Goal: Task Accomplishment & Management: Manage account settings

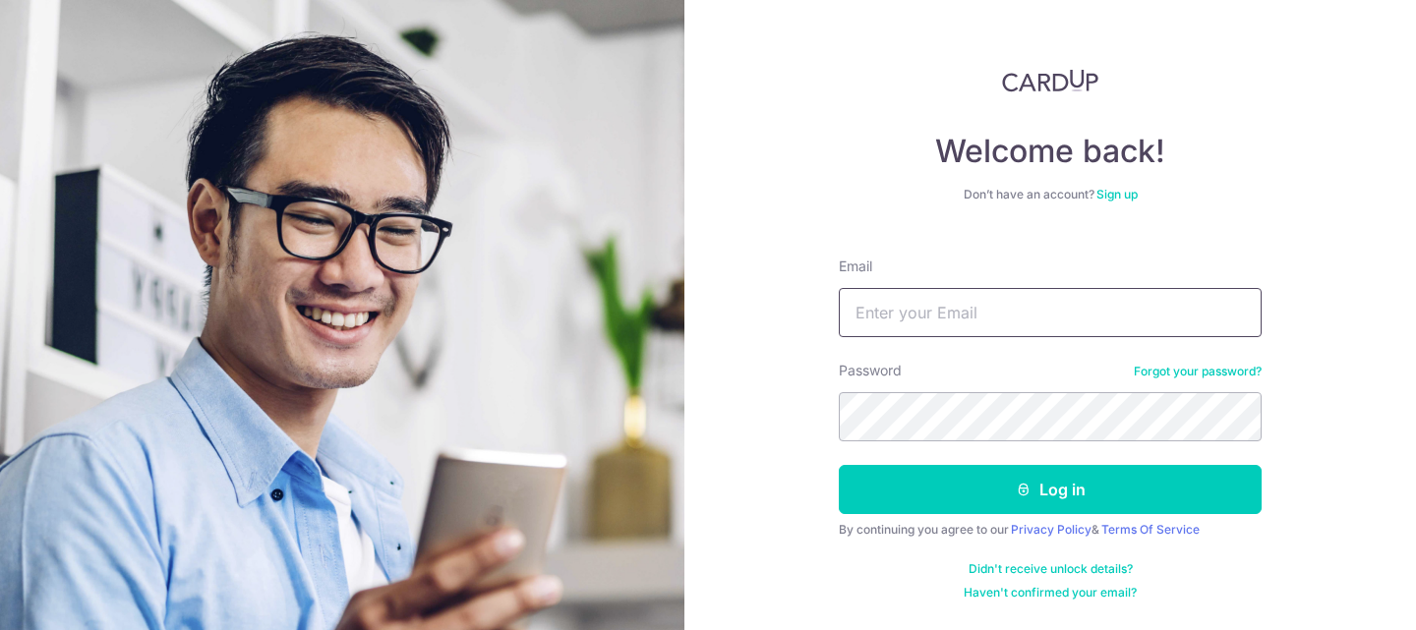
click at [886, 323] on input "Email" at bounding box center [1050, 312] width 423 height 49
type input "[EMAIL_ADDRESS][DOMAIN_NAME]"
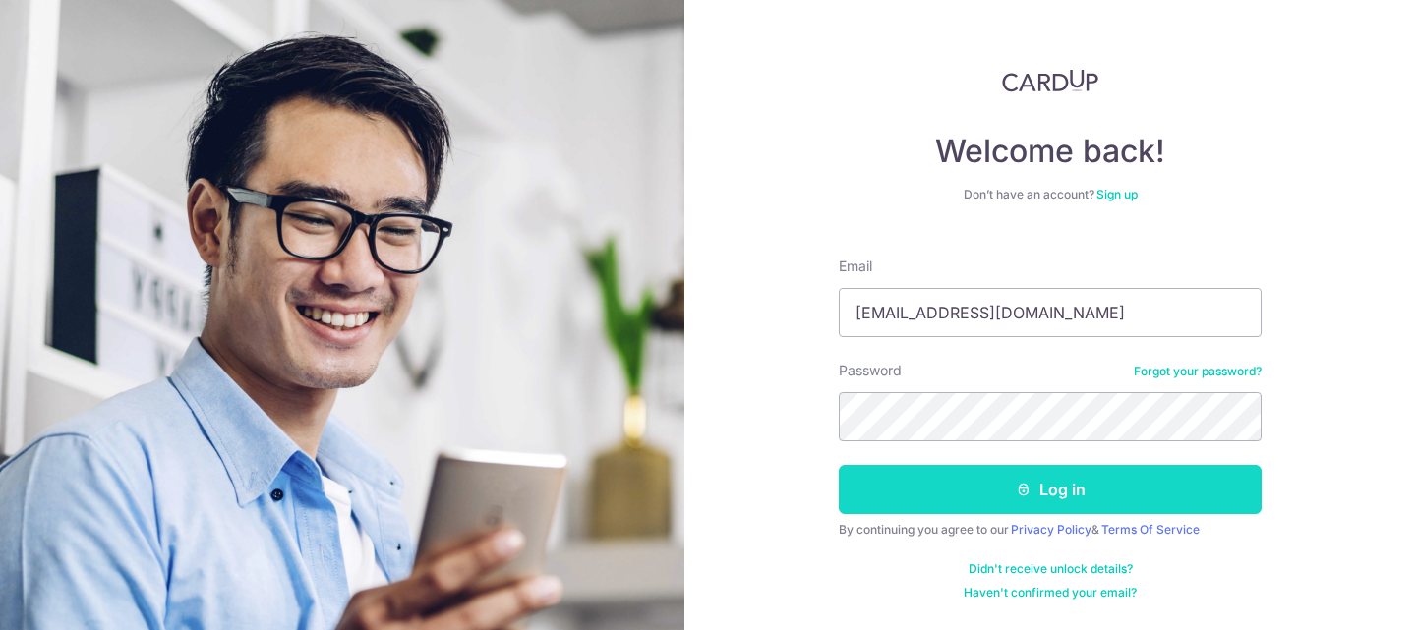
click at [1104, 490] on button "Log in" at bounding box center [1050, 489] width 423 height 49
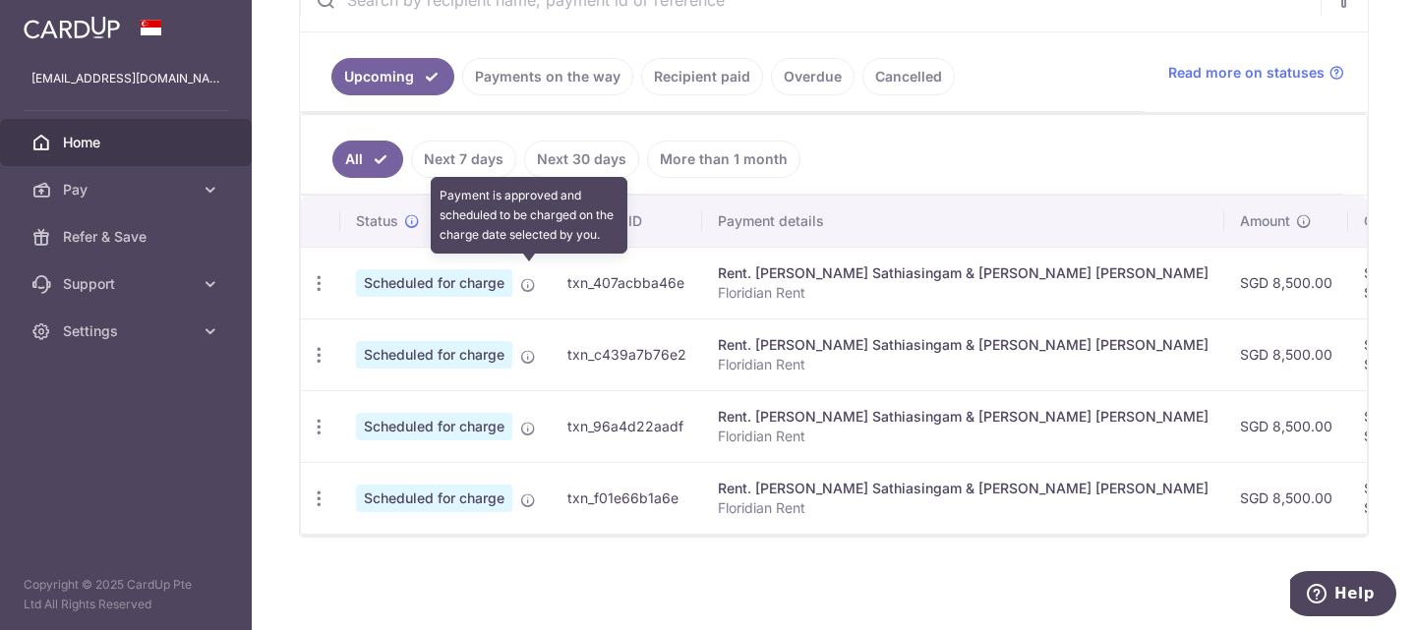
click at [526, 277] on icon at bounding box center [528, 285] width 16 height 16
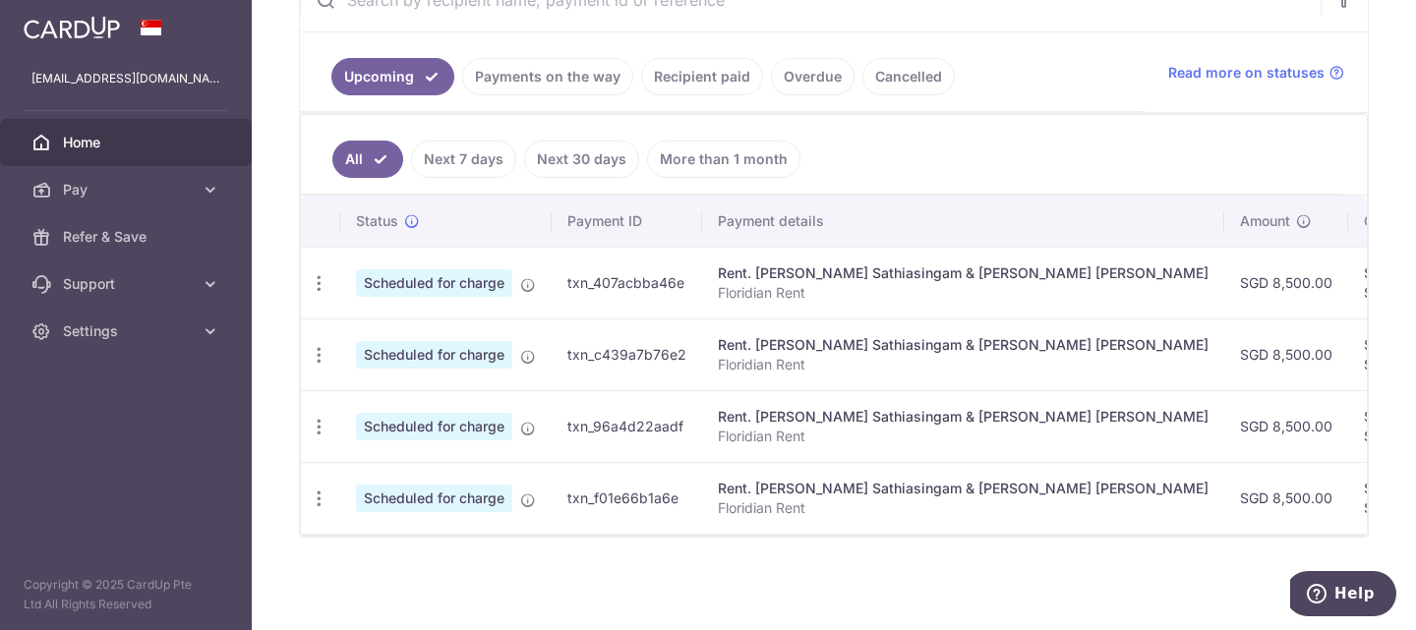
scroll to position [0, 580]
